Goal: Task Accomplishment & Management: Complete application form

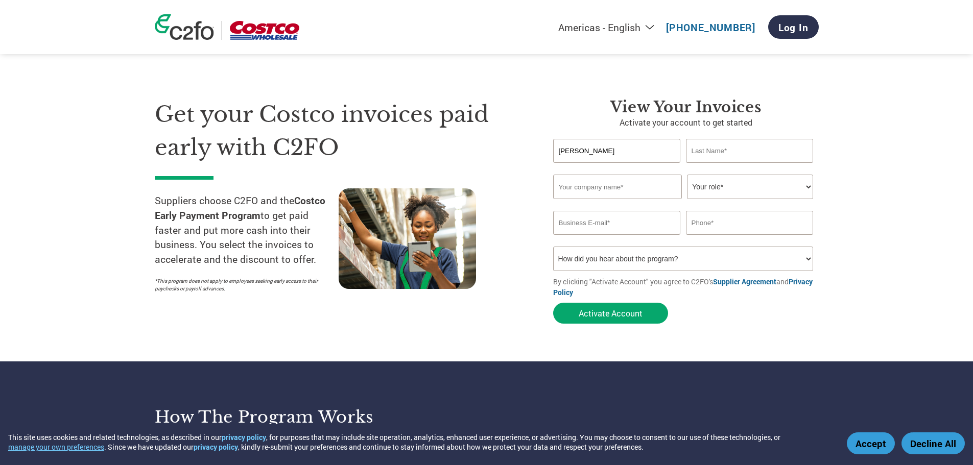
type input "Fiona"
type input "Paisley"
type input "Natio"
select select "BOOKKEEPER"
type input "fiona@natio.com.au"
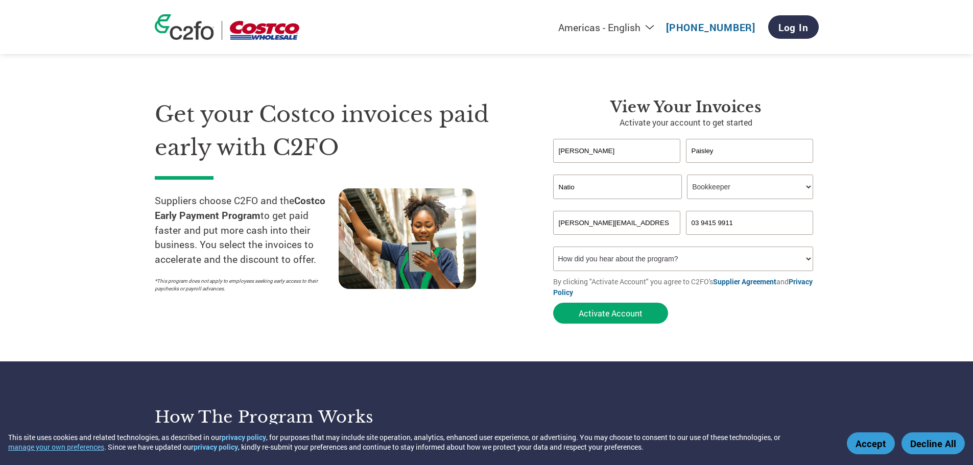
type input "03 9415 9911"
click at [695, 263] on select "How did you hear about the program? Received a letter Email Social Media Online…" at bounding box center [683, 259] width 261 height 25
select select "Email"
click at [553, 247] on select "How did you hear about the program? Received a letter Email Social Media Online…" at bounding box center [683, 259] width 261 height 25
click at [622, 315] on button "Activate Account" at bounding box center [610, 313] width 115 height 21
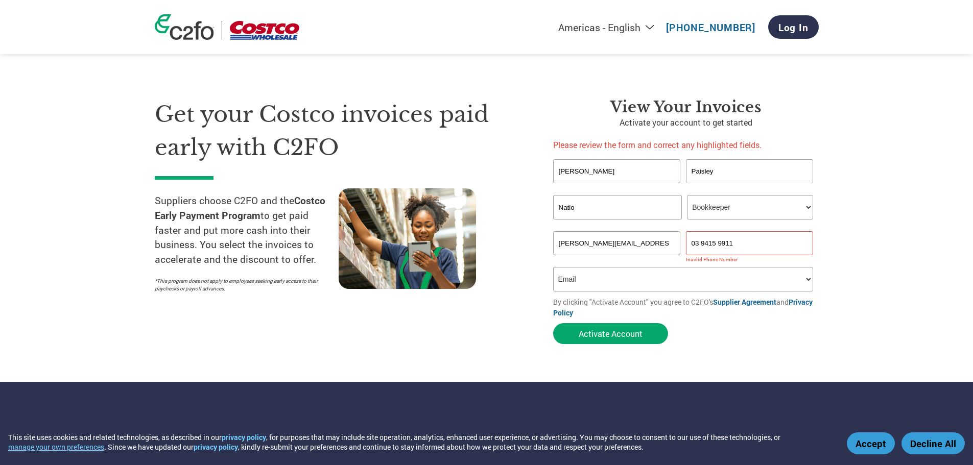
click at [704, 244] on input "03 9415 9911" at bounding box center [750, 243] width 128 height 24
drag, startPoint x: 737, startPoint y: 250, endPoint x: 681, endPoint y: 252, distance: 55.7
click at [680, 252] on div "fiona@natio.com.au 03 9415 9911" at bounding box center [686, 243] width 266 height 24
paste input "+61"
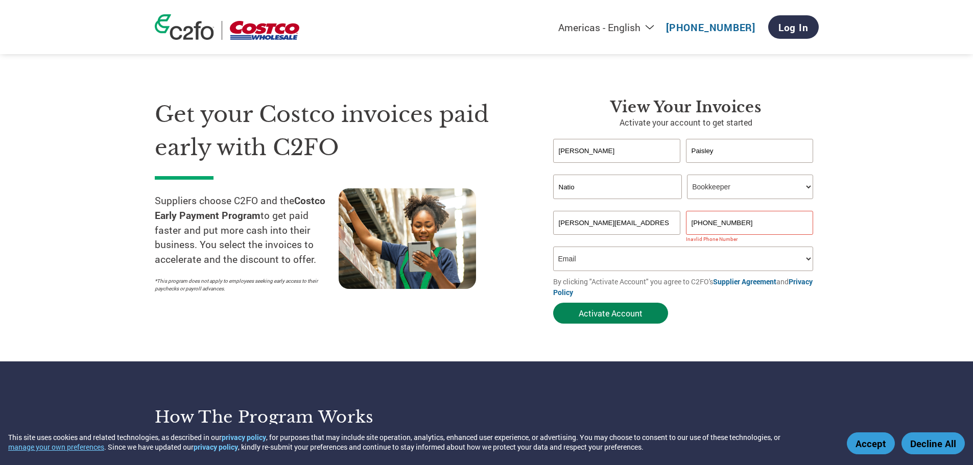
click at [613, 312] on button "Activate Account" at bounding box center [610, 313] width 115 height 21
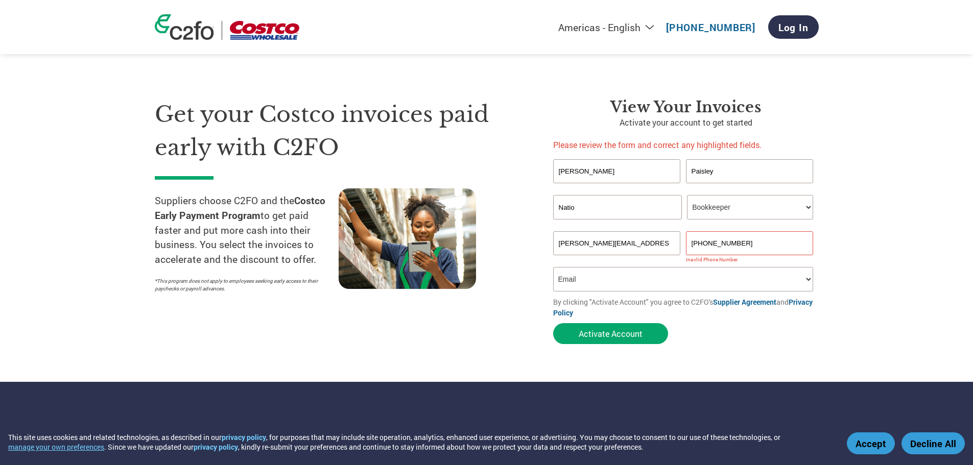
click at [742, 245] on input "+61 3 9415 9911" at bounding box center [750, 243] width 128 height 24
click at [703, 244] on input "+61 3 9415 9911" at bounding box center [750, 243] width 128 height 24
drag, startPoint x: 707, startPoint y: 241, endPoint x: 679, endPoint y: 244, distance: 27.8
click at [679, 244] on div "fiona@natio.com.au +61 3 9415 9911" at bounding box center [686, 243] width 266 height 24
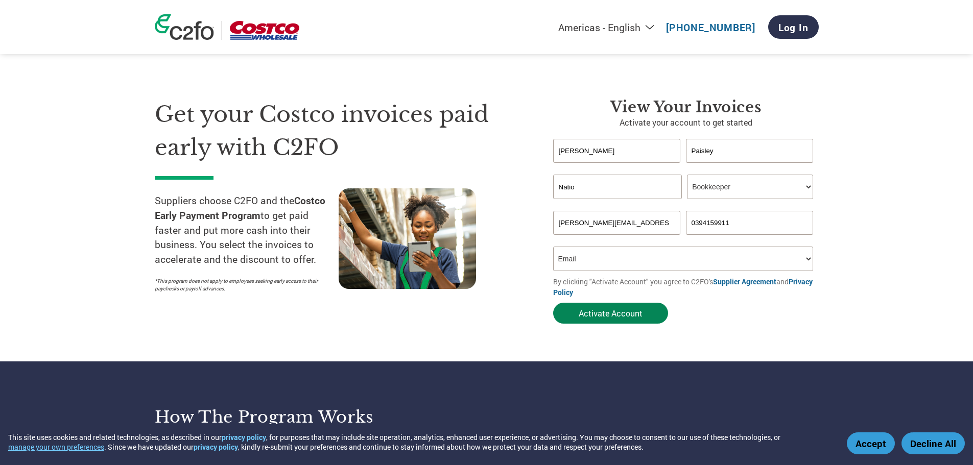
type input "0394159911"
click at [612, 312] on button "Activate Account" at bounding box center [610, 313] width 115 height 21
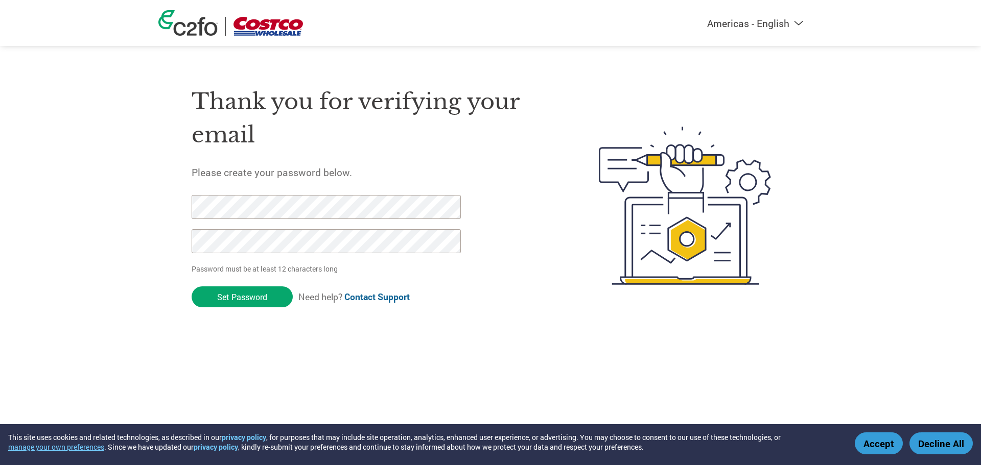
click at [877, 442] on button "Accept" at bounding box center [879, 444] width 48 height 22
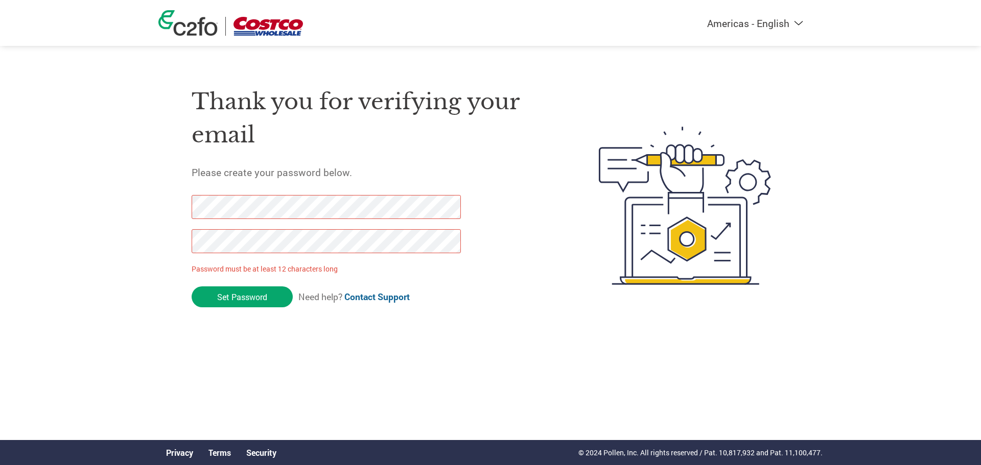
drag, startPoint x: 264, startPoint y: 298, endPoint x: 169, endPoint y: 202, distance: 134.7
click at [169, 202] on div "Thank you for verifying your email Please create your password below. Password …" at bounding box center [490, 205] width 664 height 271
click at [169, 253] on div "Thank you for verifying your email Please create your password below. Password …" at bounding box center [490, 205] width 664 height 271
click at [226, 299] on input "Set Password" at bounding box center [242, 297] width 101 height 21
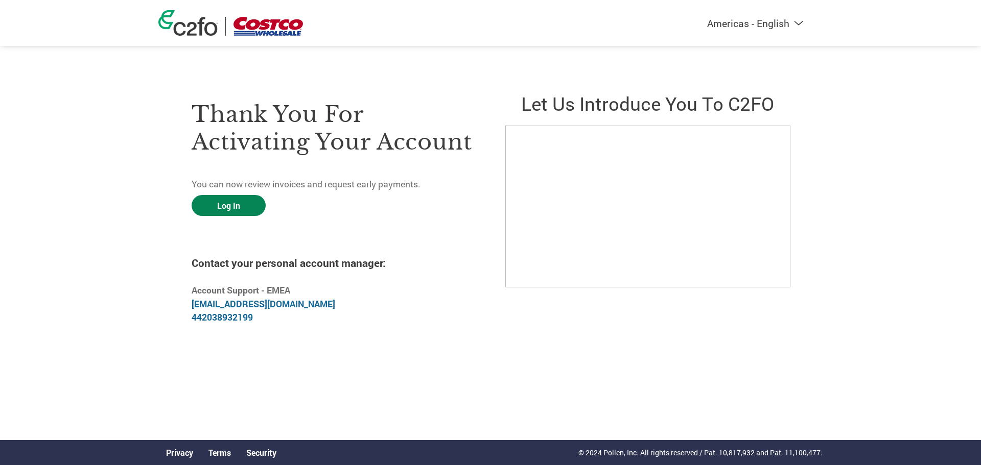
click at [231, 202] on link "Log In" at bounding box center [229, 205] width 74 height 21
